Goal: Information Seeking & Learning: Compare options

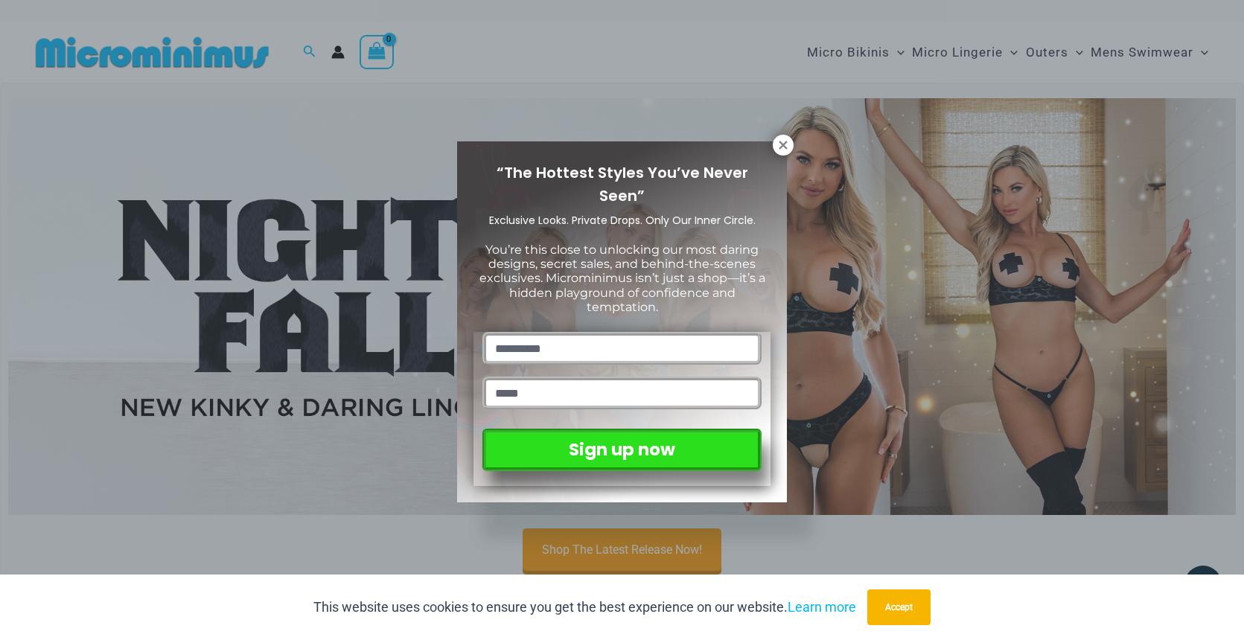
click at [573, 541] on div "“The Hottest Styles You’ve Never Seen” Exclusive Looks. Private Drops. Only Our…" at bounding box center [622, 320] width 1244 height 640
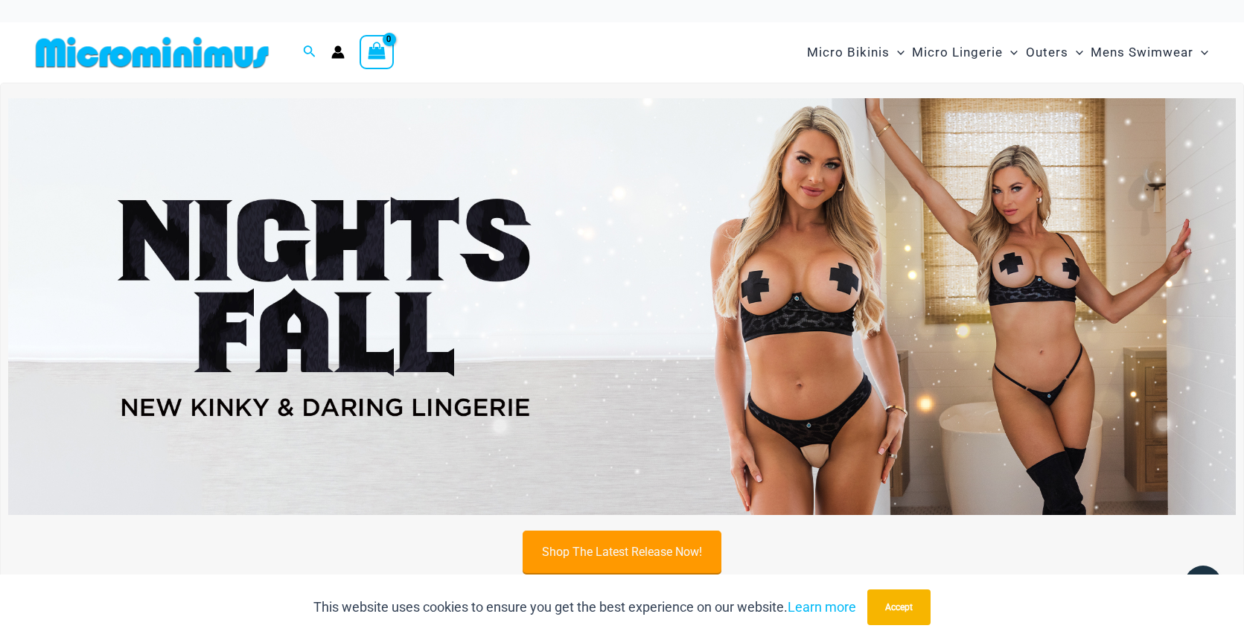
click at [595, 555] on link "Shop The Latest Release Now!" at bounding box center [622, 552] width 199 height 42
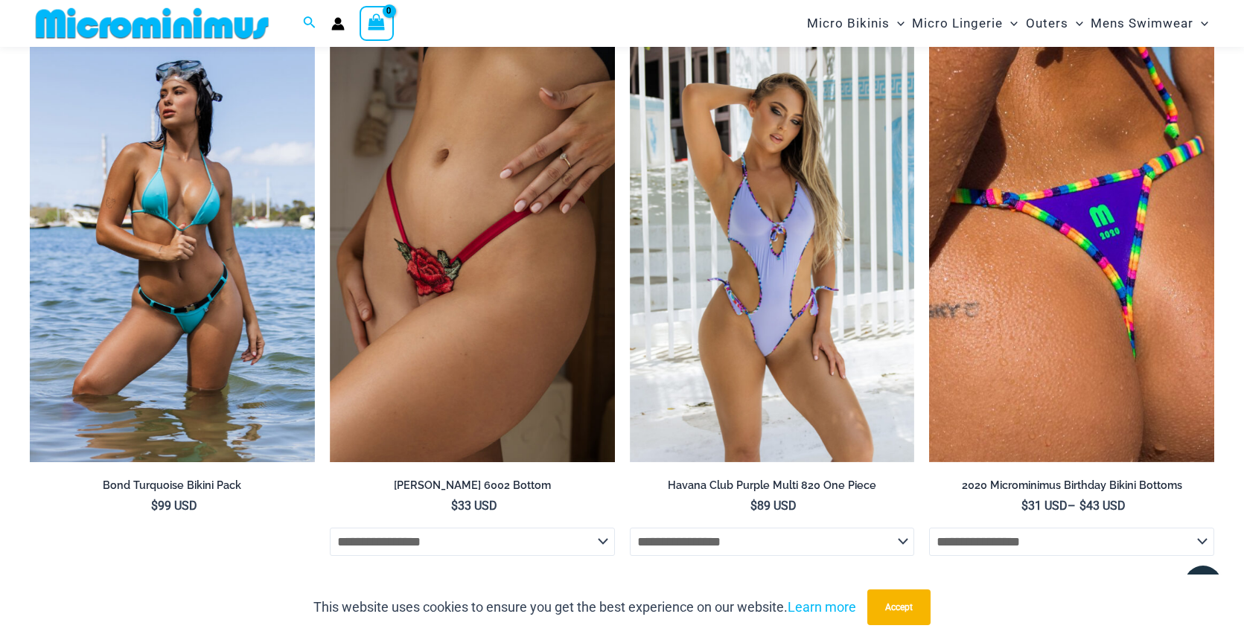
scroll to position [3665, 0]
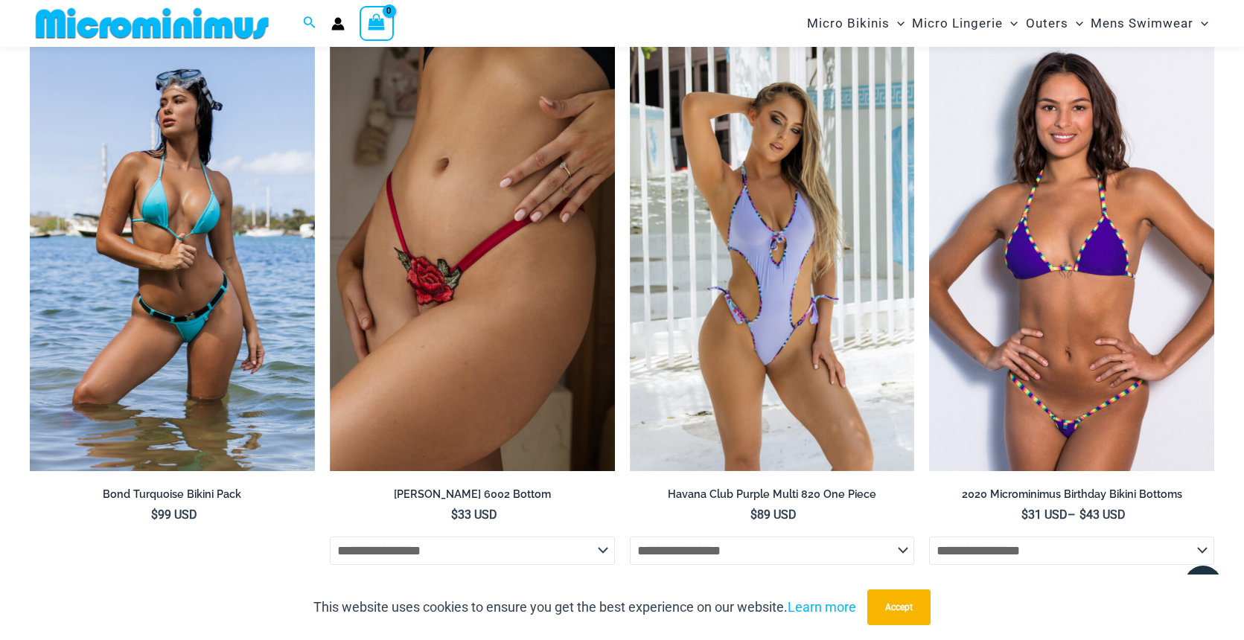
click at [957, 382] on img at bounding box center [1071, 257] width 285 height 427
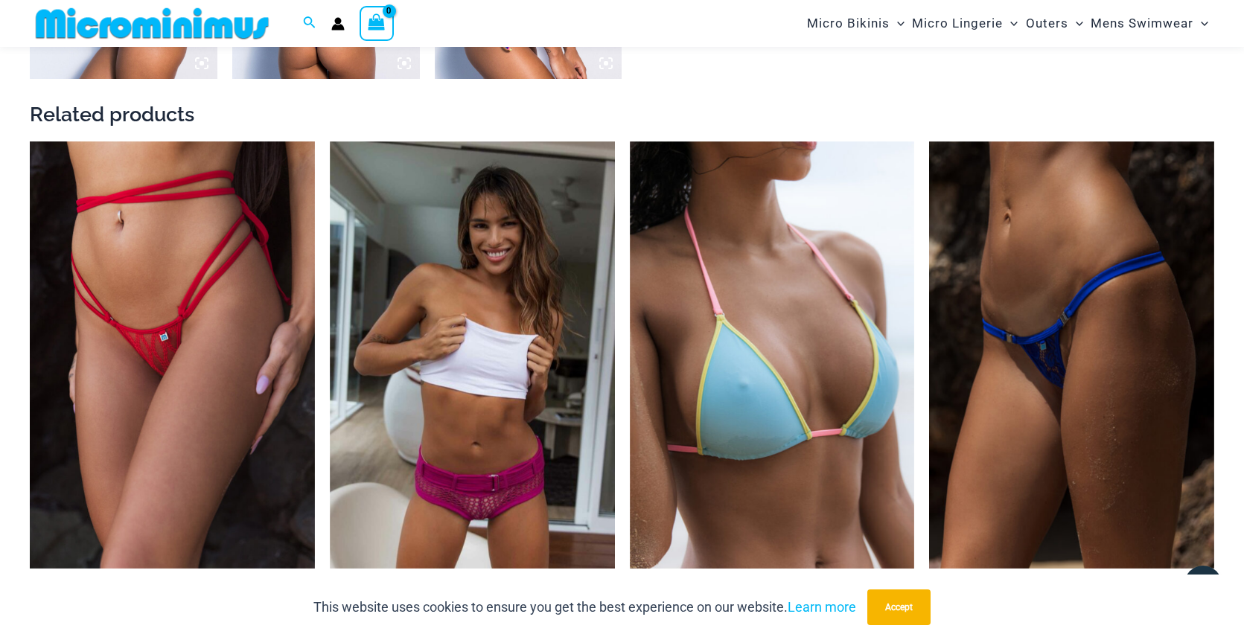
scroll to position [2099, 0]
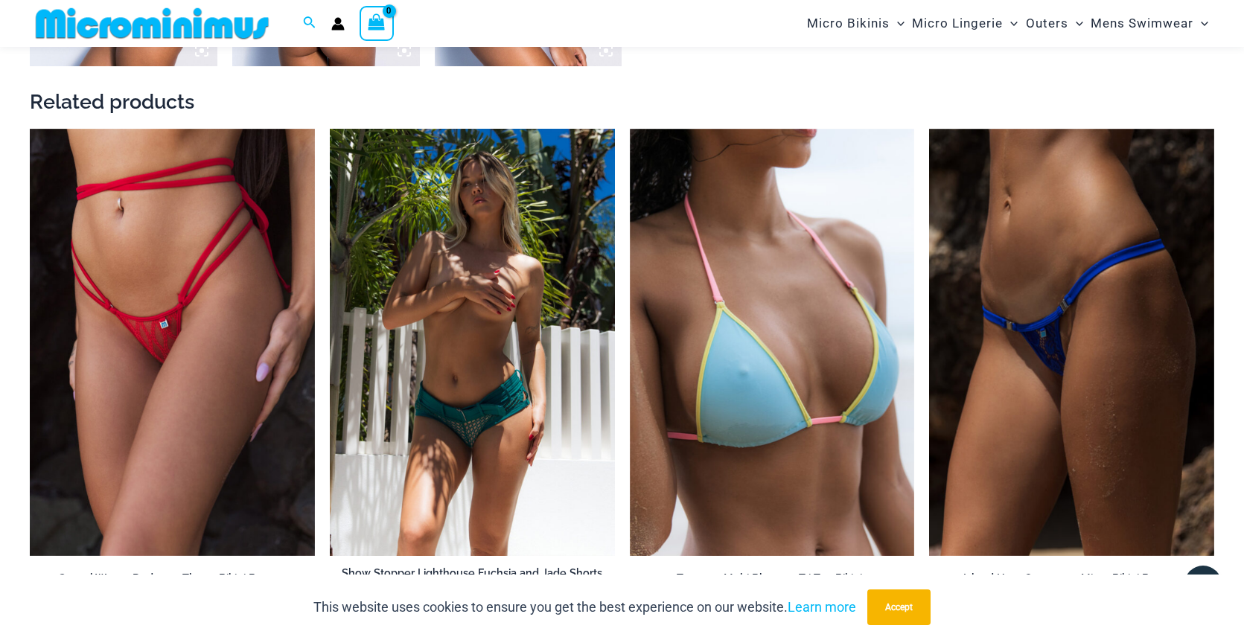
click at [432, 352] on img at bounding box center [472, 342] width 285 height 427
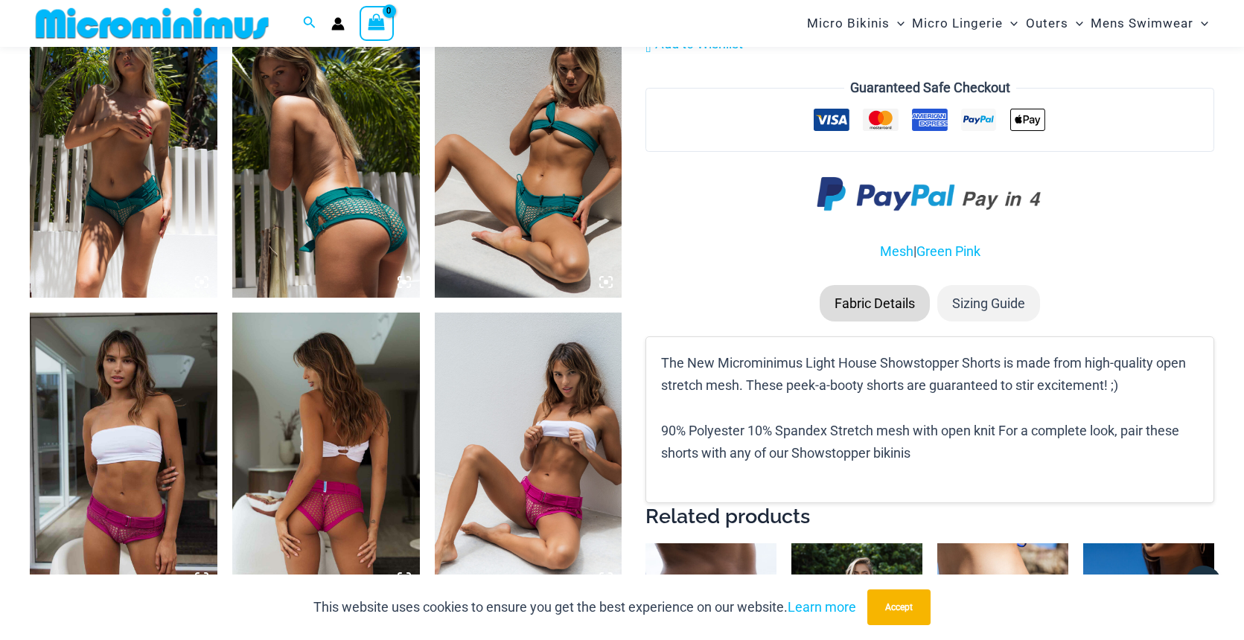
scroll to position [1024, 0]
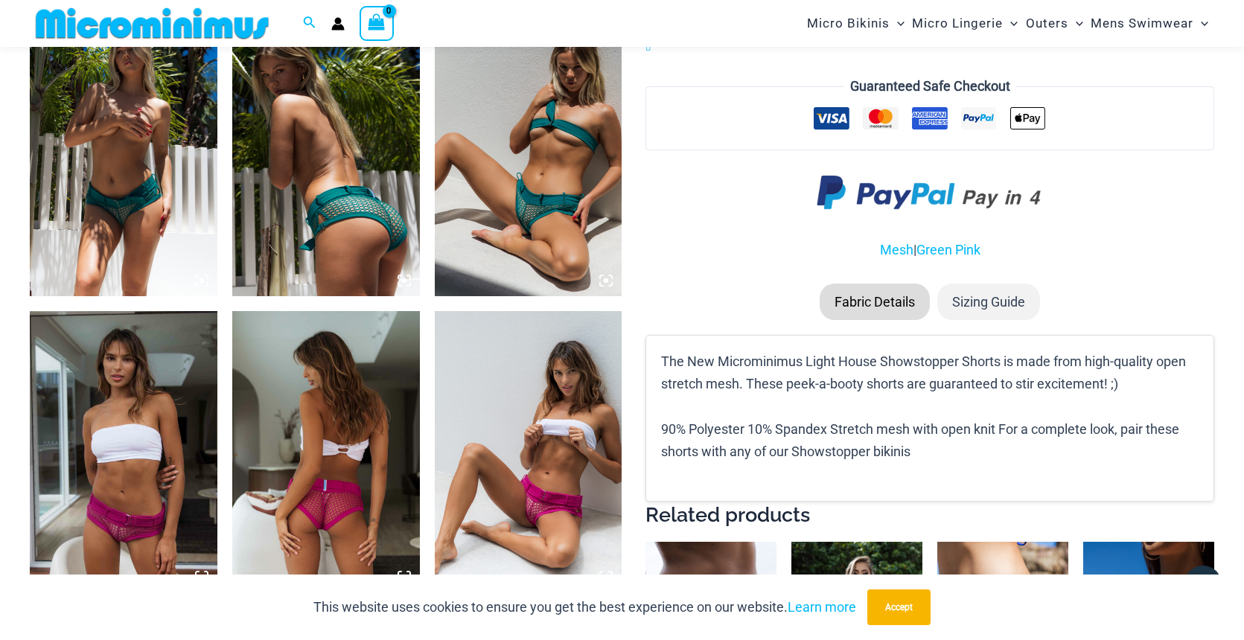
click at [509, 223] on img at bounding box center [529, 157] width 188 height 282
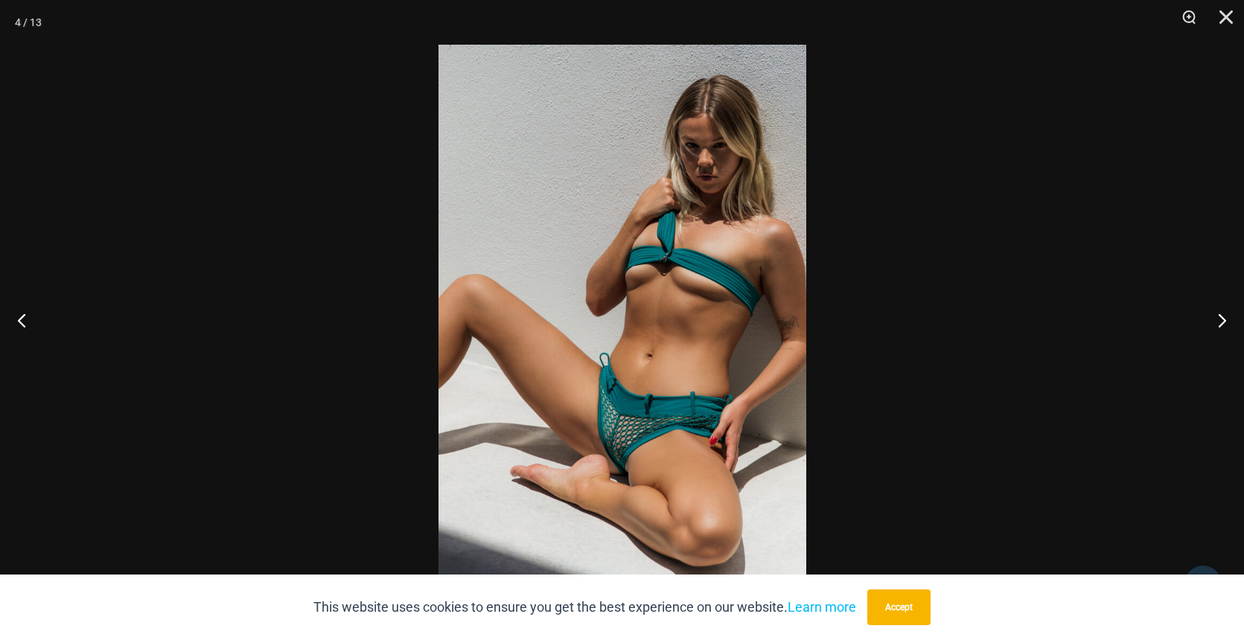
click at [649, 374] on img at bounding box center [623, 320] width 368 height 551
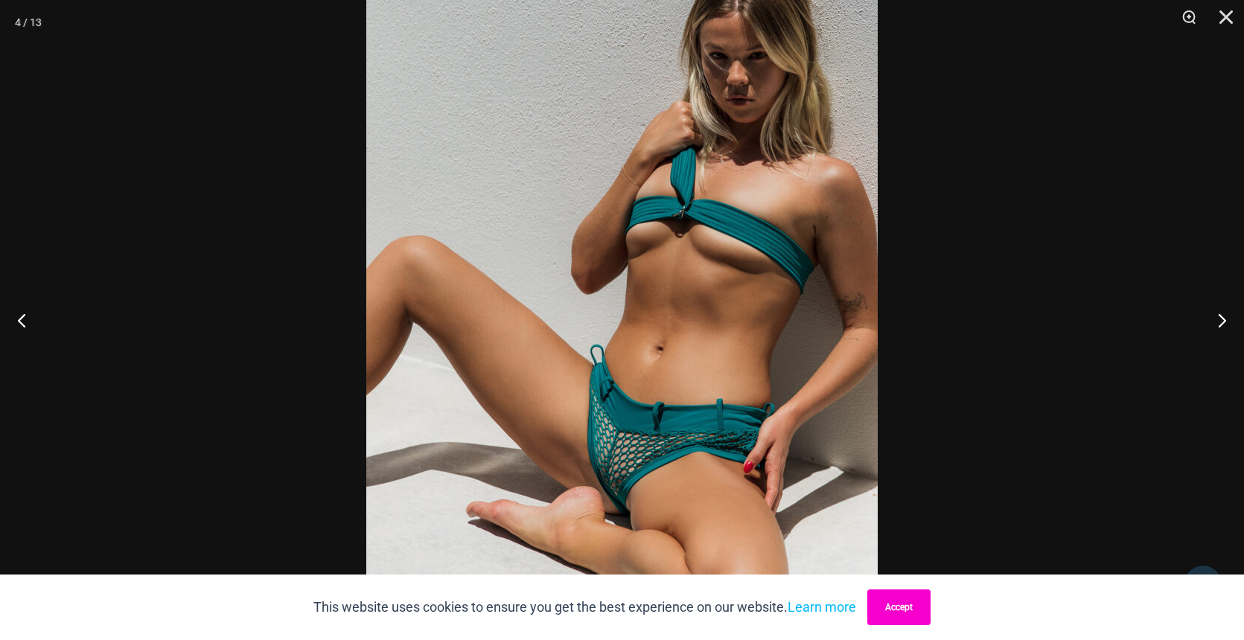
click at [897, 608] on button "Accept" at bounding box center [899, 608] width 63 height 36
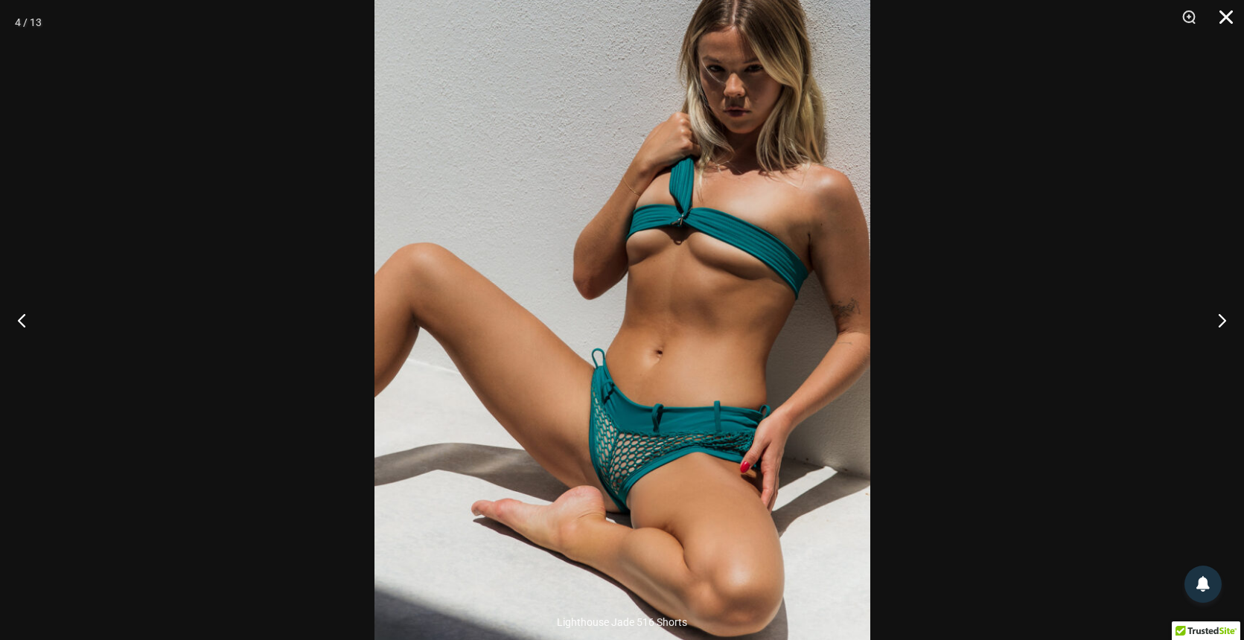
click at [1229, 12] on button "Close" at bounding box center [1221, 22] width 37 height 45
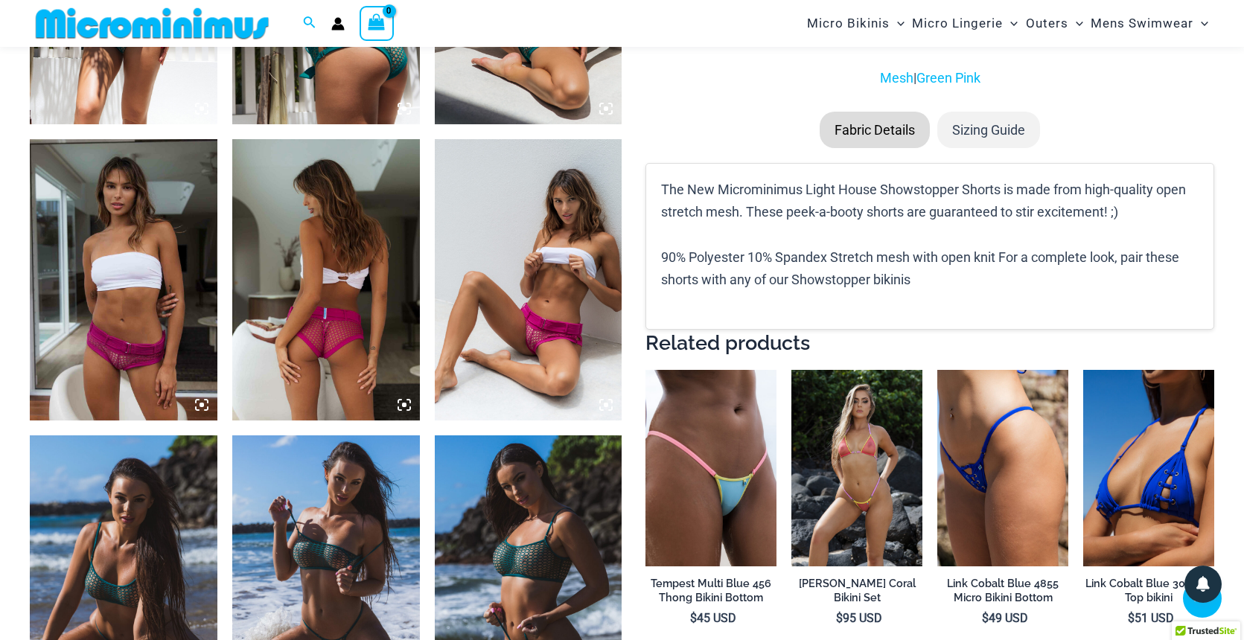
scroll to position [1221, 0]
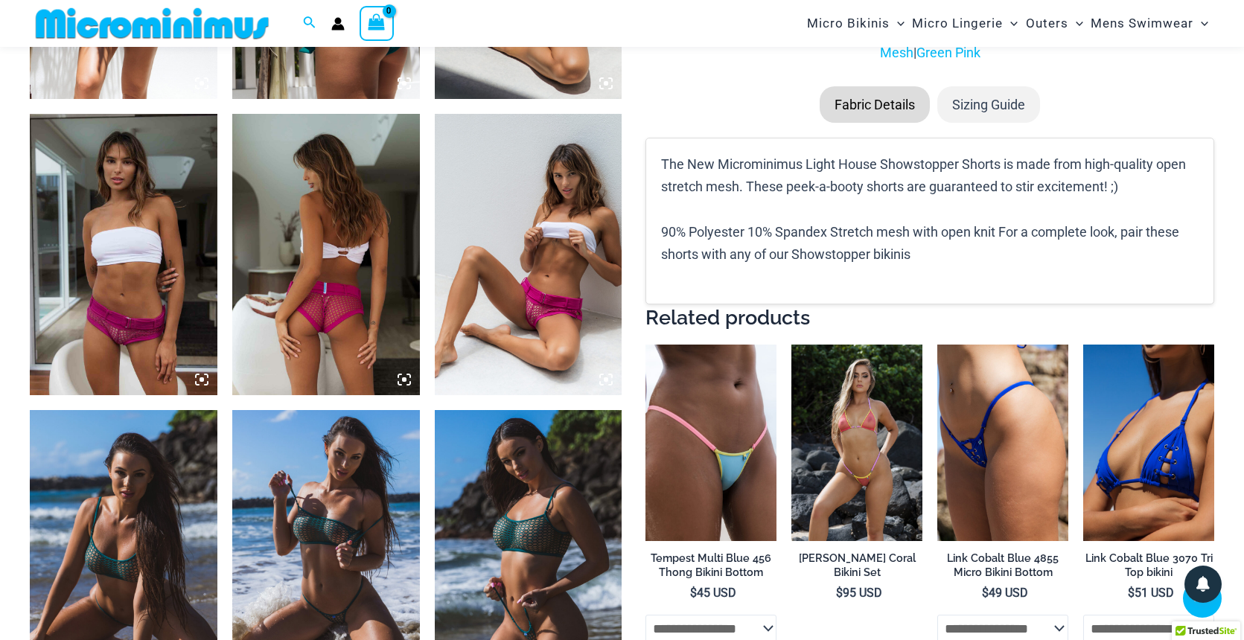
click at [527, 307] on img at bounding box center [529, 255] width 188 height 282
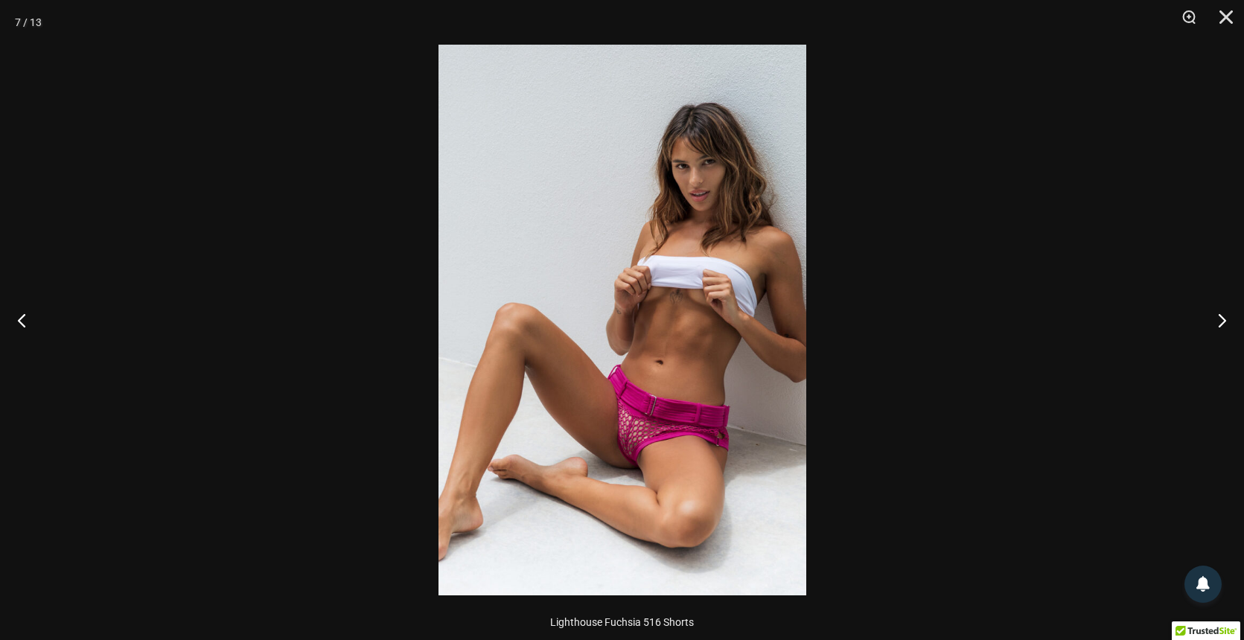
click at [671, 321] on img at bounding box center [623, 320] width 368 height 551
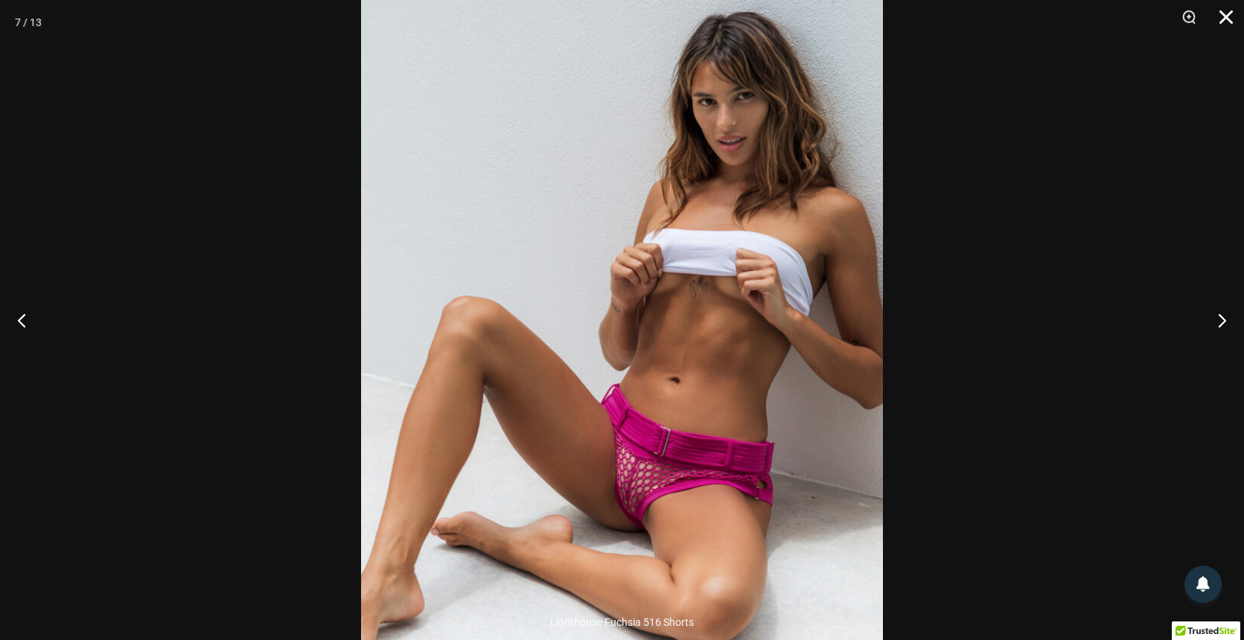
click at [1227, 9] on button "Close" at bounding box center [1221, 22] width 37 height 45
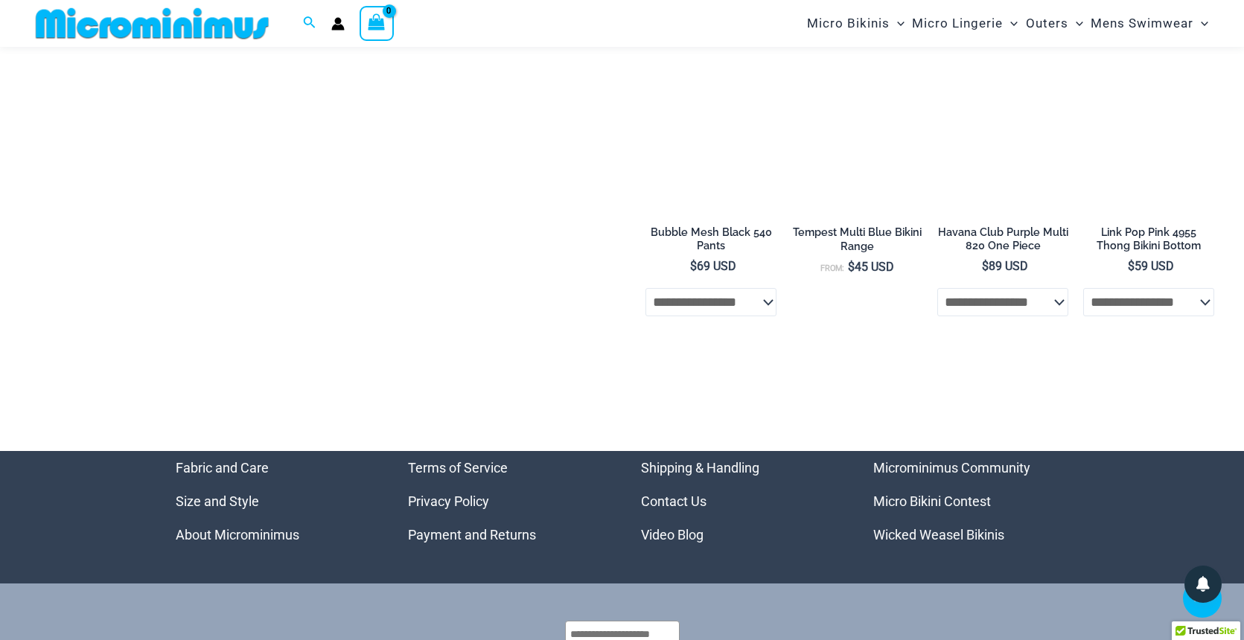
scroll to position [3259, 0]
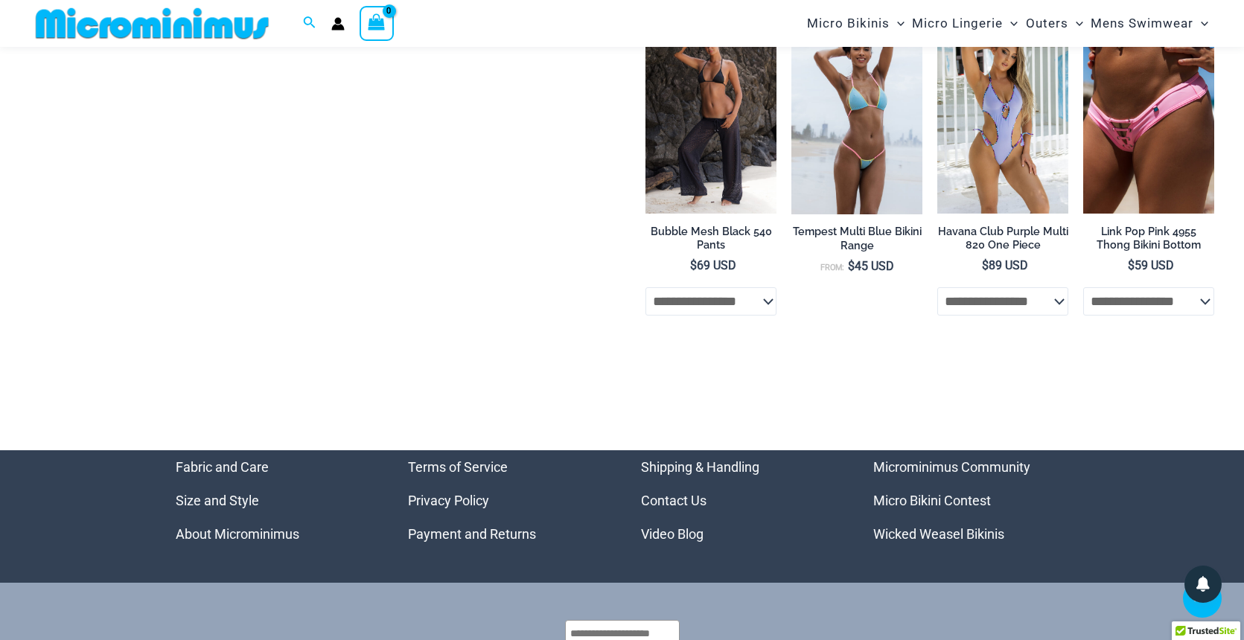
click at [938, 527] on link "Wicked Weasel Bikinis" at bounding box center [939, 535] width 131 height 16
